Goal: Navigation & Orientation: Find specific page/section

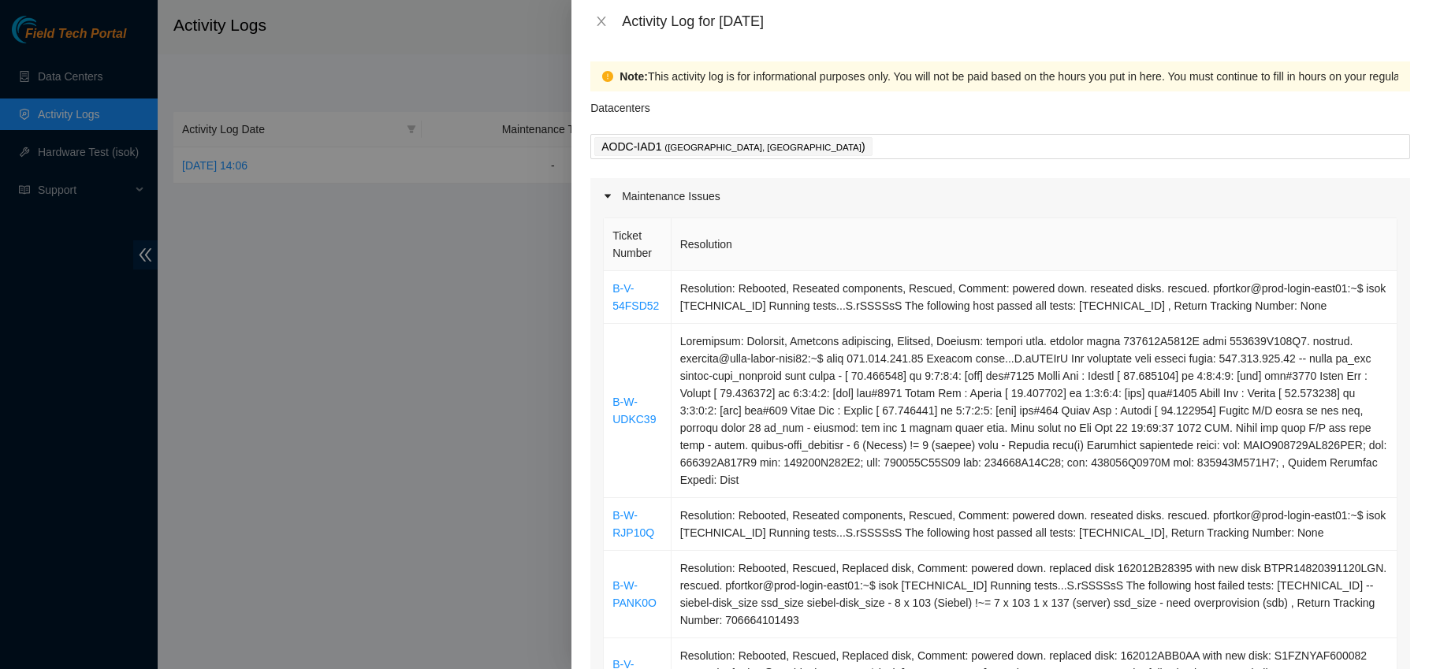
scroll to position [578, 0]
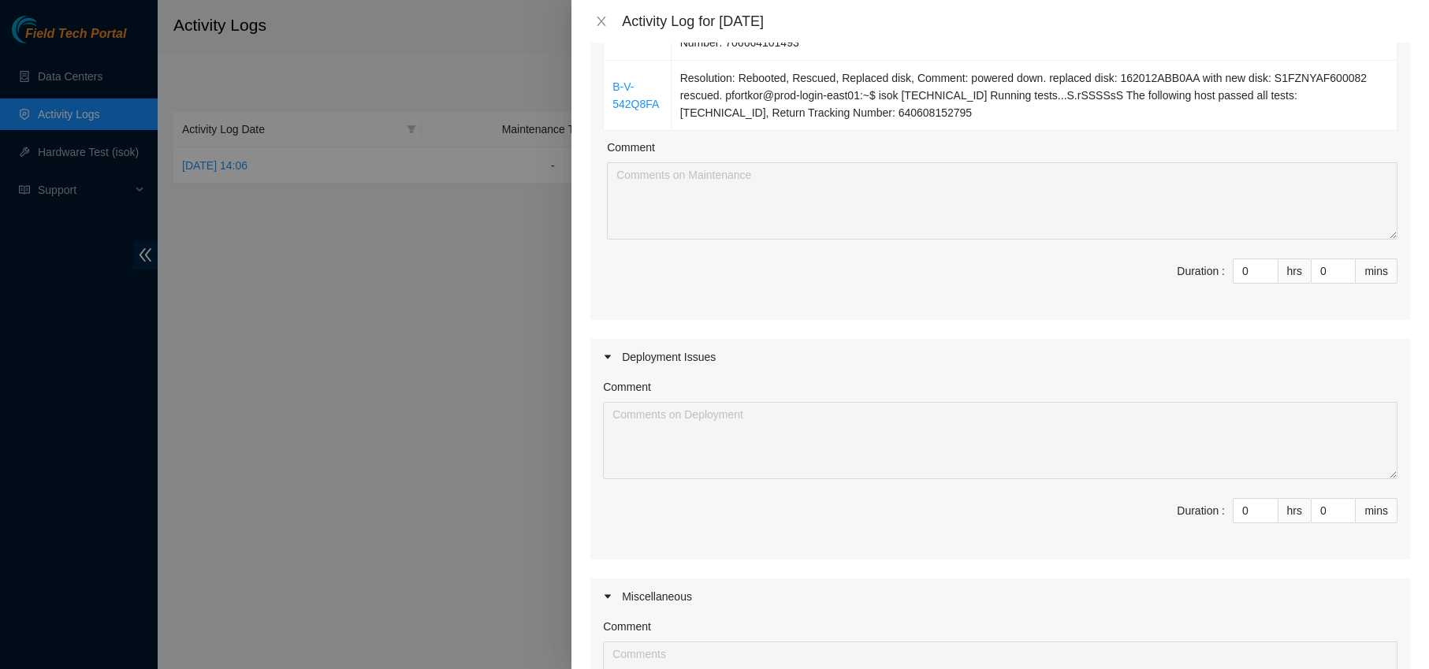
click at [404, 81] on div at bounding box center [714, 334] width 1429 height 669
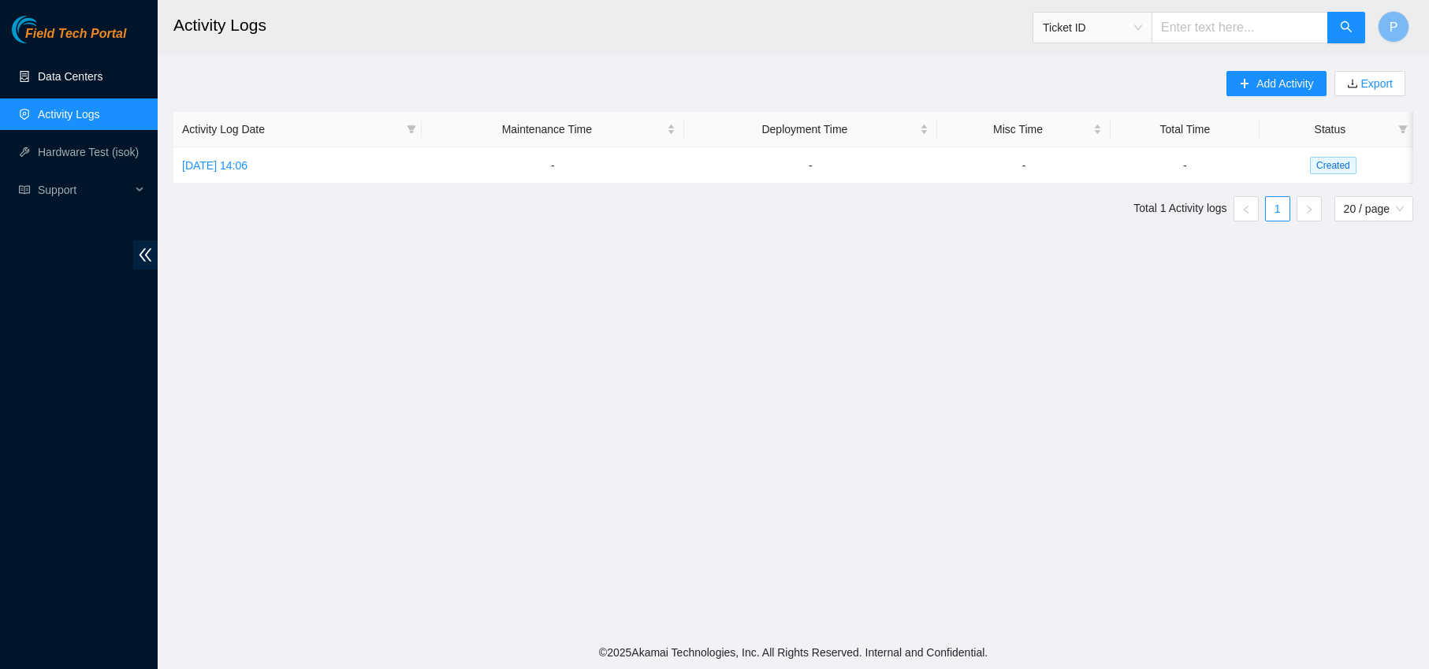
click at [77, 73] on link "Data Centers" at bounding box center [70, 76] width 65 height 13
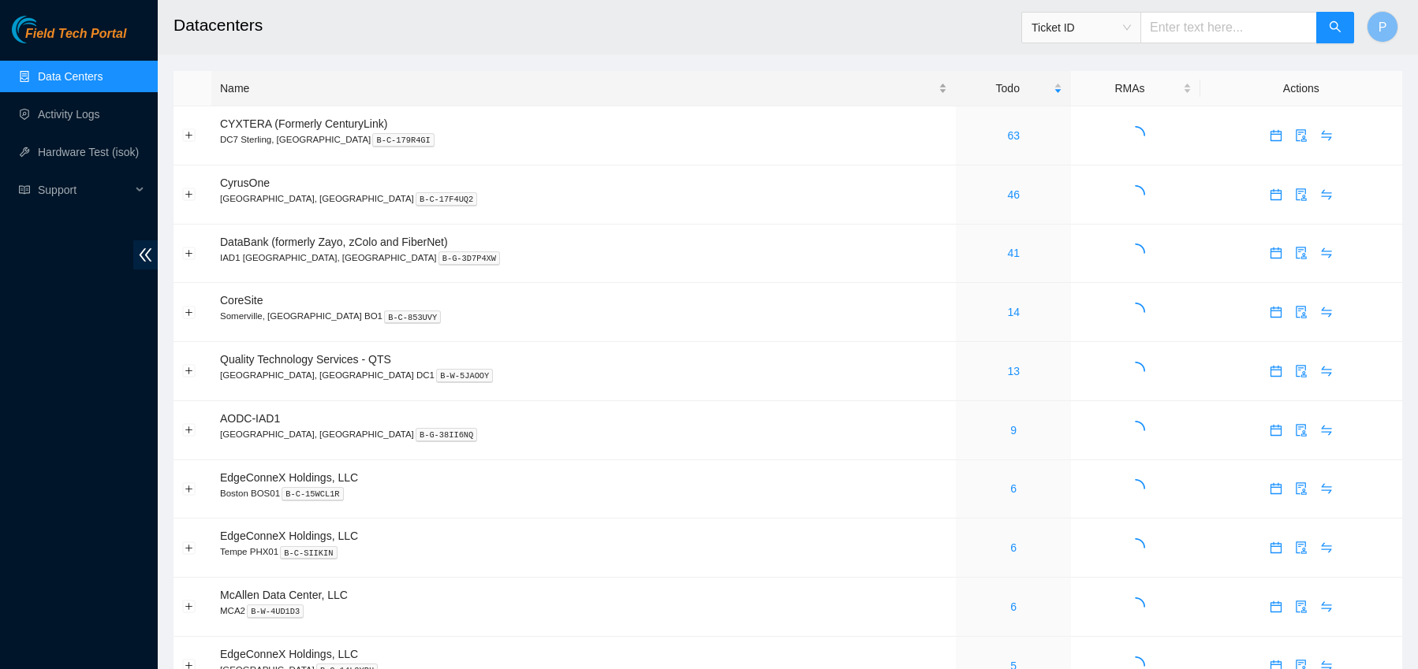
click at [286, 90] on div "Name" at bounding box center [583, 88] width 727 height 17
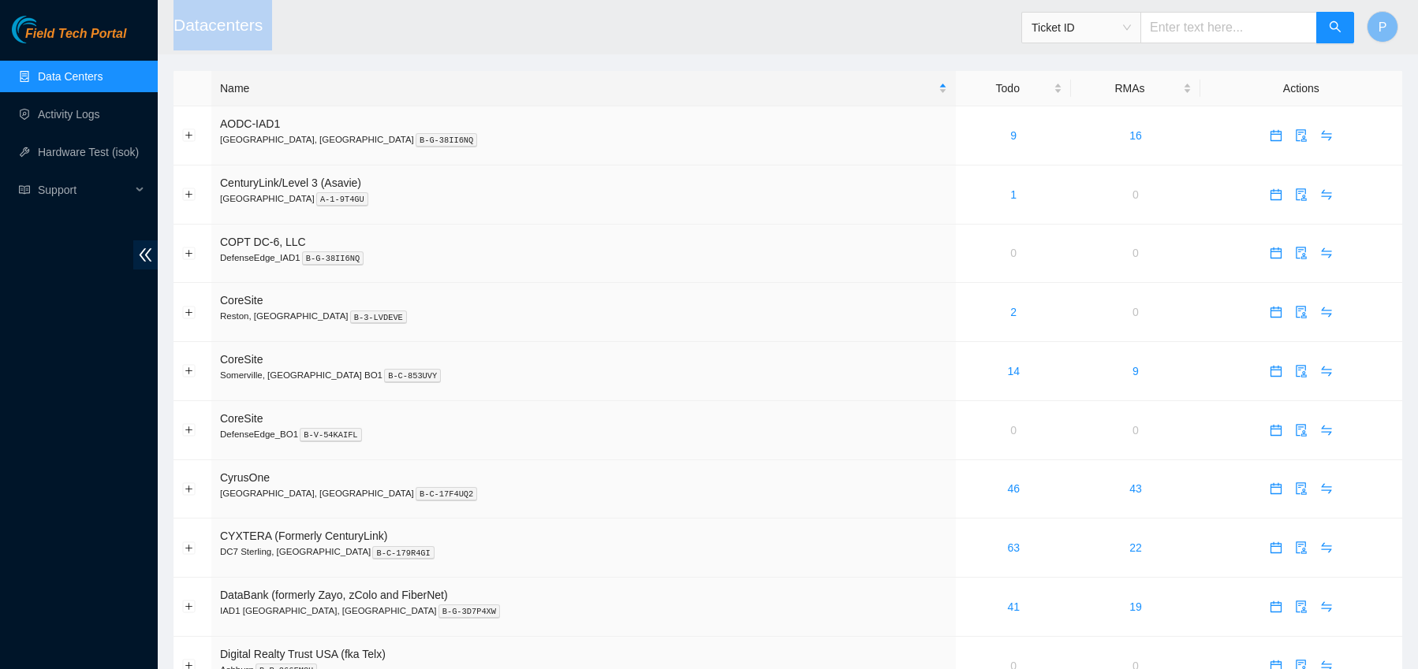
drag, startPoint x: 173, startPoint y: 26, endPoint x: 290, endPoint y: 28, distance: 117.5
click at [290, 28] on h2 "Datacenters" at bounding box center [658, 25] width 971 height 50
click at [330, 27] on h2 "Datacenters" at bounding box center [658, 25] width 971 height 50
drag, startPoint x: 270, startPoint y: 29, endPoint x: 158, endPoint y: 35, distance: 112.9
click at [159, 35] on header "Datacenters Ticket ID P" at bounding box center [867, 27] width 1418 height 54
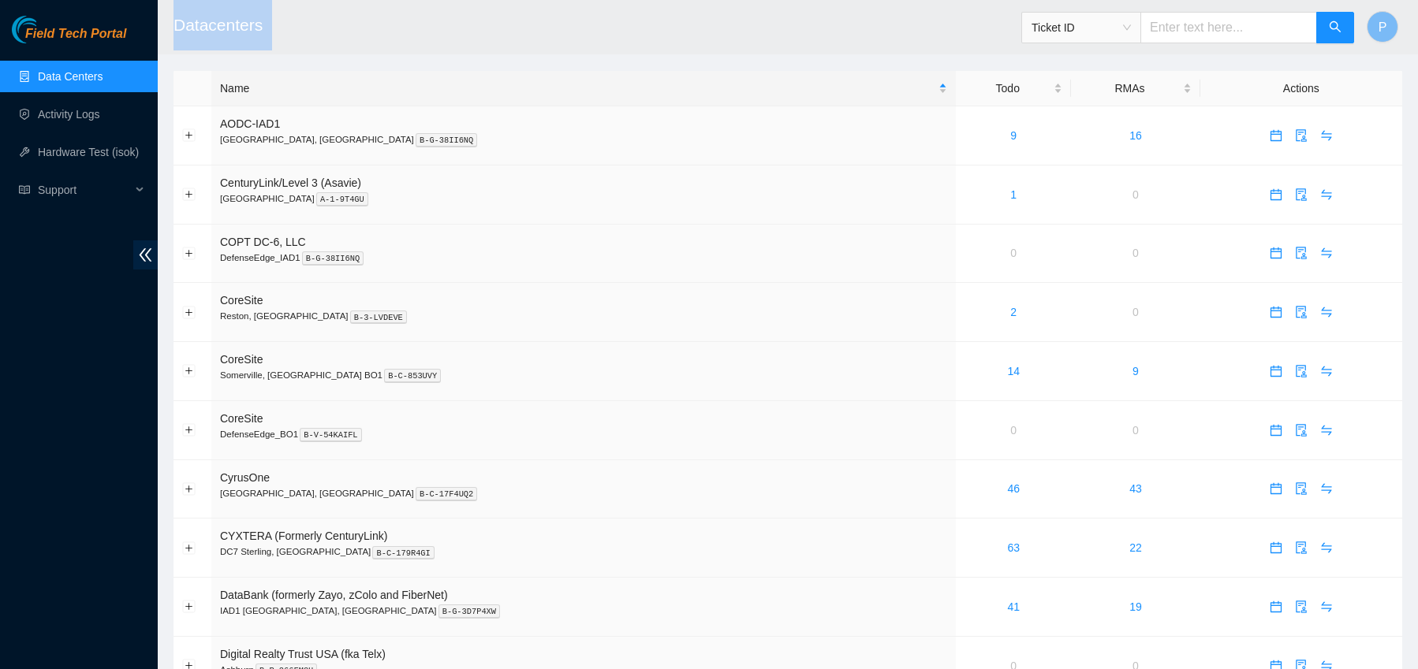
click at [402, 31] on h2 "Datacenters" at bounding box center [658, 25] width 971 height 50
drag, startPoint x: 174, startPoint y: 25, endPoint x: 291, endPoint y: 24, distance: 116.7
click at [291, 24] on h2 "Datacenters" at bounding box center [658, 25] width 971 height 50
click at [295, 24] on h2 "Datacenters" at bounding box center [658, 25] width 971 height 50
